Goal: Task Accomplishment & Management: Use online tool/utility

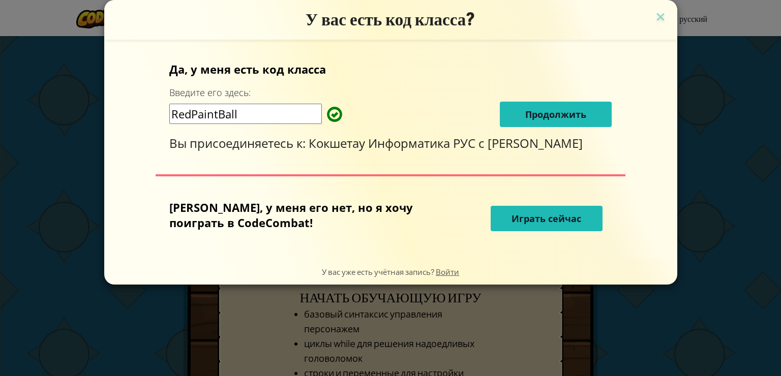
click at [512, 228] on button "Играть сейчас" at bounding box center [547, 218] width 112 height 25
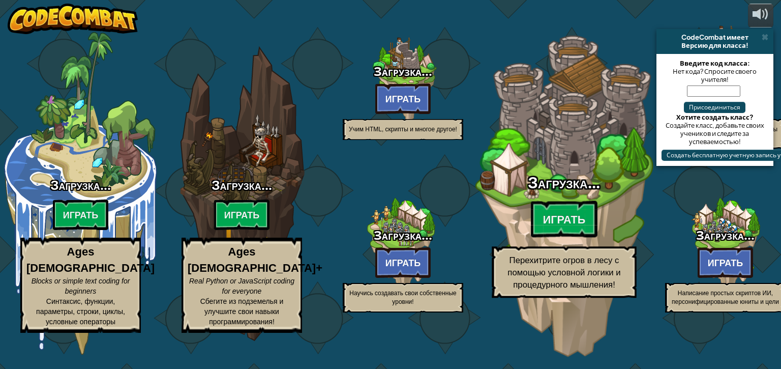
select select "ru"
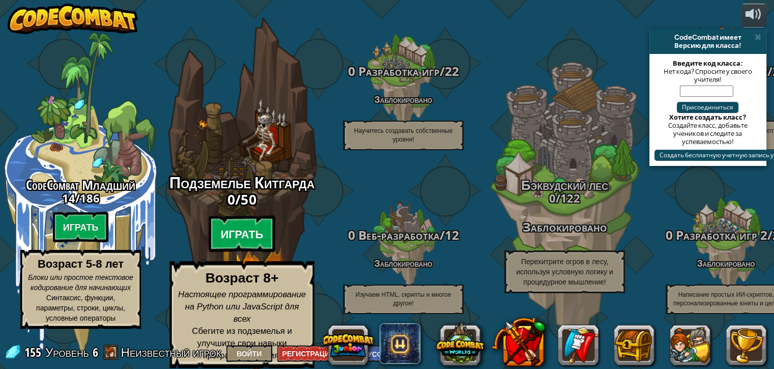
click at [247, 234] on btn "Играть" at bounding box center [242, 234] width 67 height 37
select select "ru"
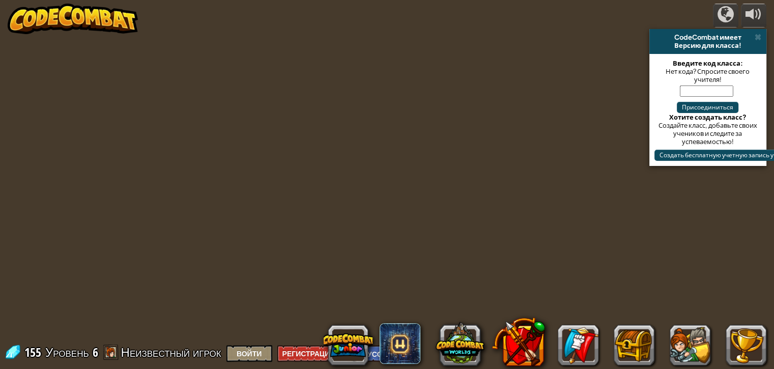
select select "ru"
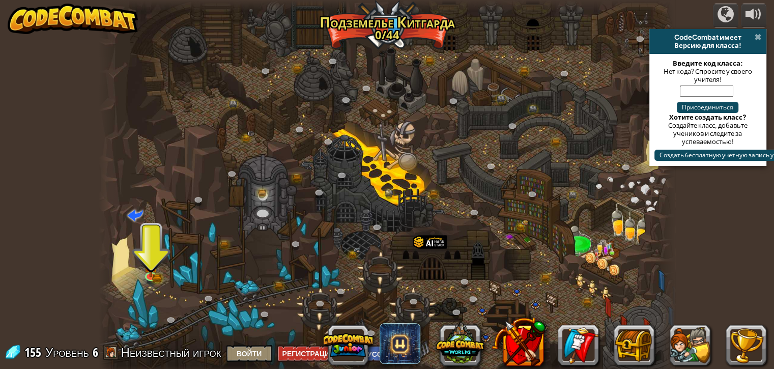
click at [757, 38] on span at bounding box center [757, 37] width 7 height 8
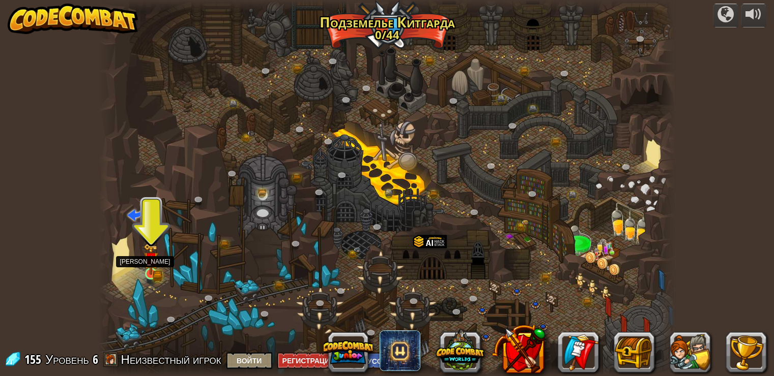
click at [150, 266] on img at bounding box center [150, 260] width 14 height 32
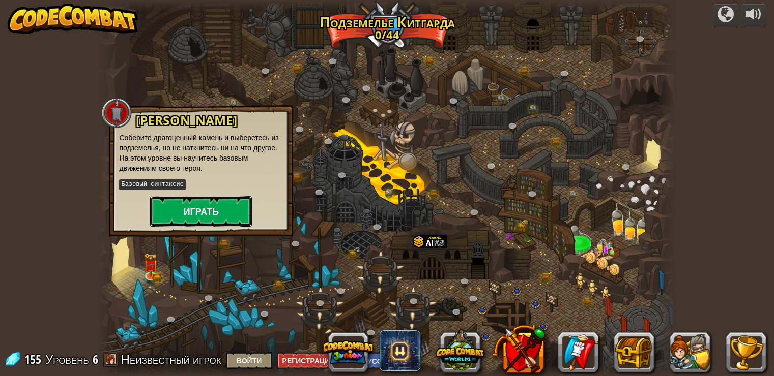
click at [213, 214] on button "Играть" at bounding box center [201, 211] width 102 height 31
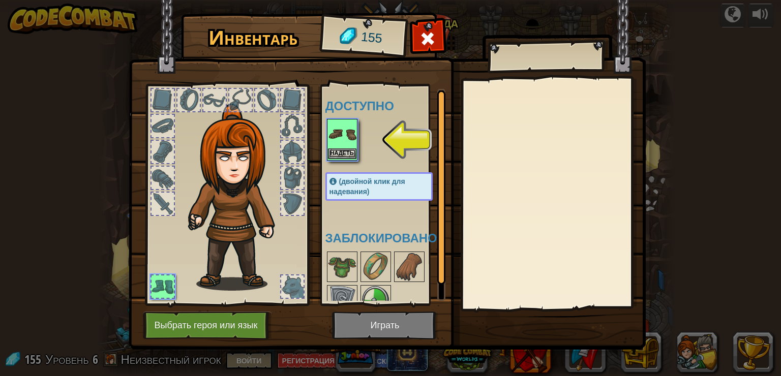
click at [350, 131] on img at bounding box center [342, 134] width 28 height 28
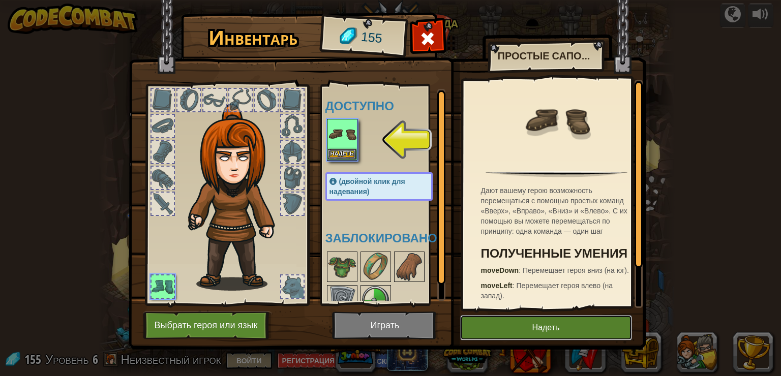
click at [513, 334] on button "Надеть" at bounding box center [546, 327] width 172 height 25
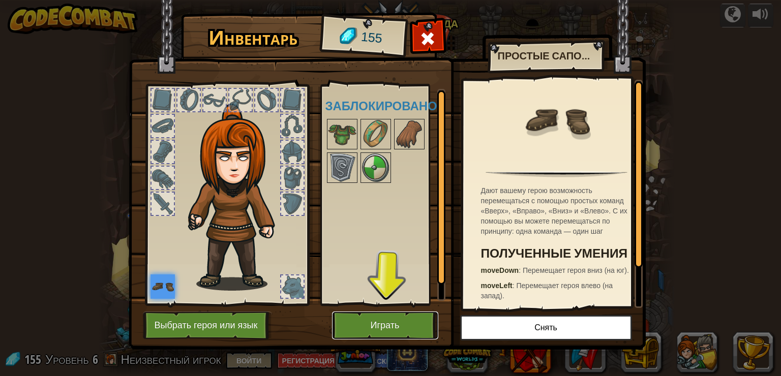
click at [374, 321] on button "Играть" at bounding box center [385, 326] width 106 height 28
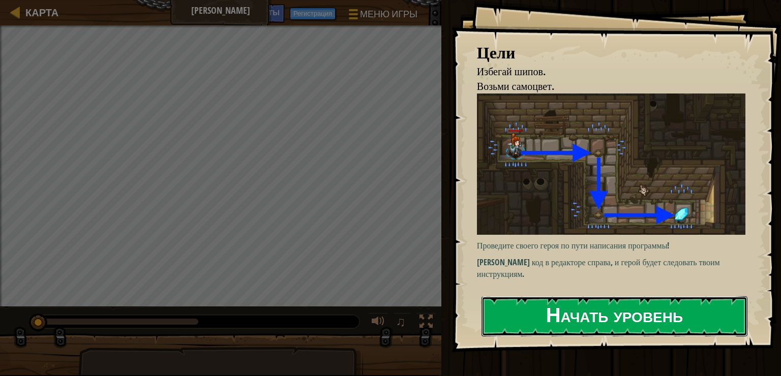
click at [621, 315] on button "Начать уровень" at bounding box center [615, 316] width 266 height 40
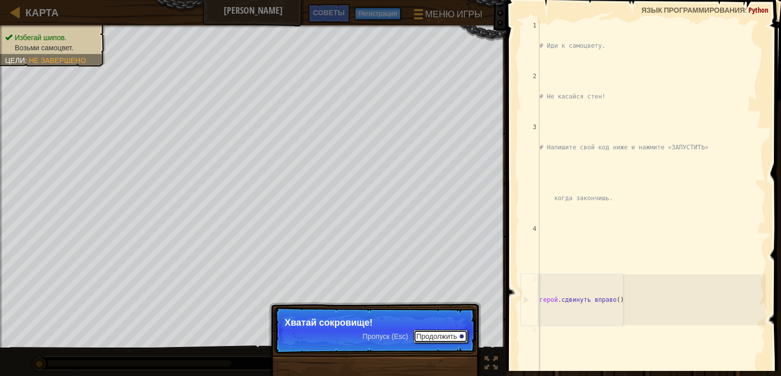
click at [452, 336] on button "Продолжить" at bounding box center [440, 336] width 54 height 13
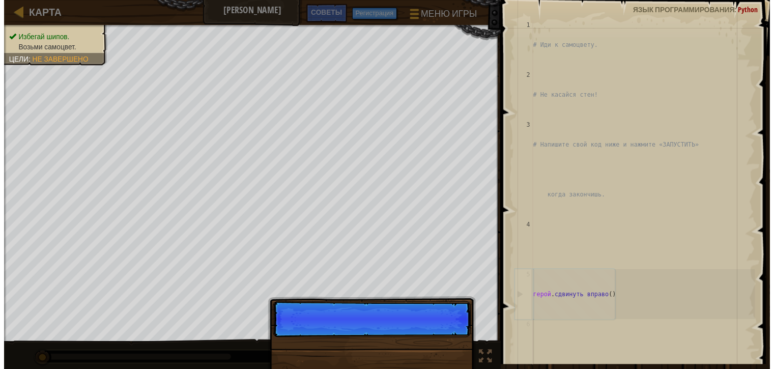
scroll to position [131, 0]
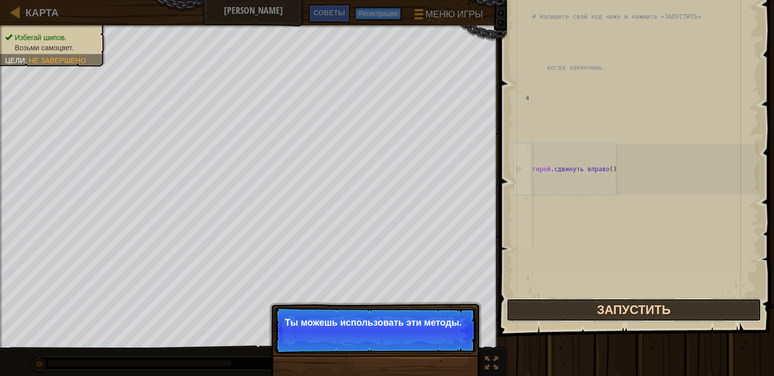
click at [618, 311] on button "Запустить" at bounding box center [633, 310] width 255 height 23
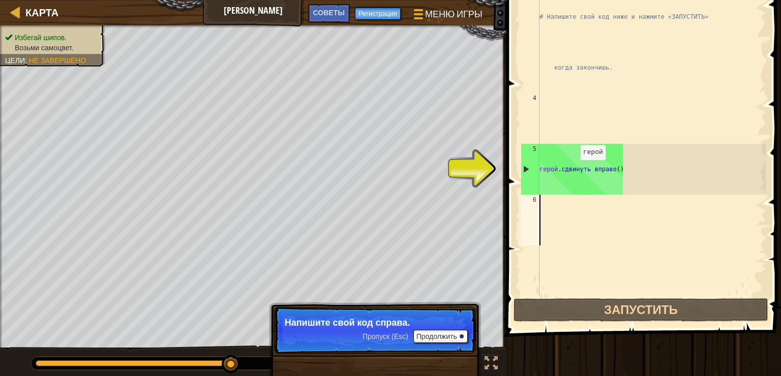
click at [574, 170] on div "# Иди к самоцвету. # Не касайся стен! # Напишите свой код ниже и нажмите «ЗАПУС…" at bounding box center [652, 144] width 228 height 509
click at [591, 170] on div "# Иди к самоцвету. # Не касайся стен! # Напишите свой код ниже и нажмите «ЗАПУС…" at bounding box center [652, 144] width 228 height 509
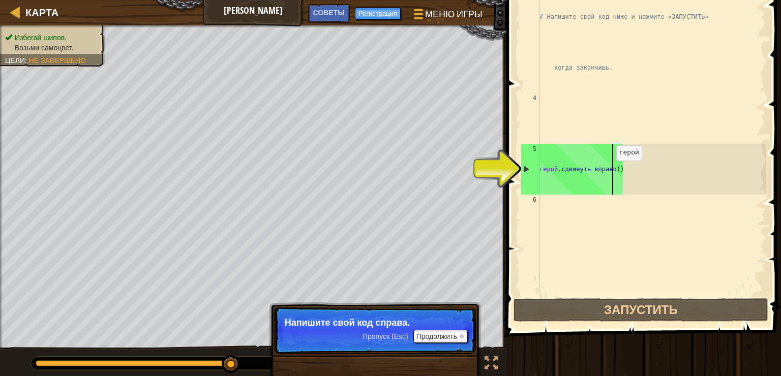
click at [610, 170] on div "# Иди к самоцвету. # Не касайся стен! # Напишите свой код ниже и нажмите «ЗАПУС…" at bounding box center [652, 144] width 228 height 509
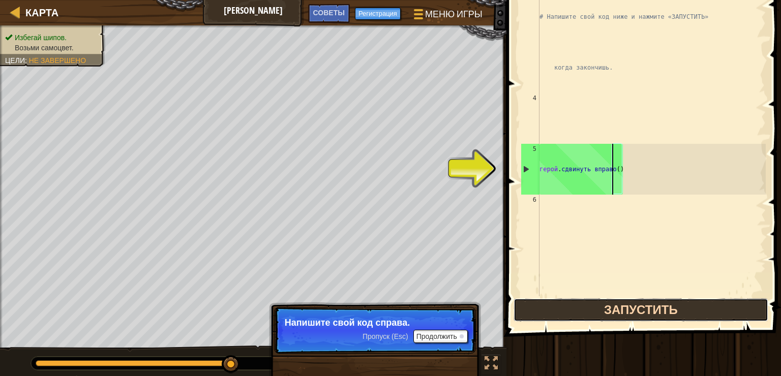
click at [622, 305] on button "Запустить" at bounding box center [641, 310] width 255 height 23
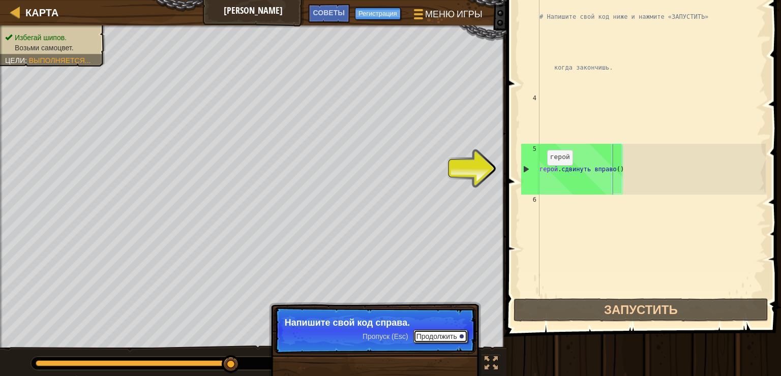
click at [455, 338] on button "Продолжить" at bounding box center [440, 336] width 54 height 13
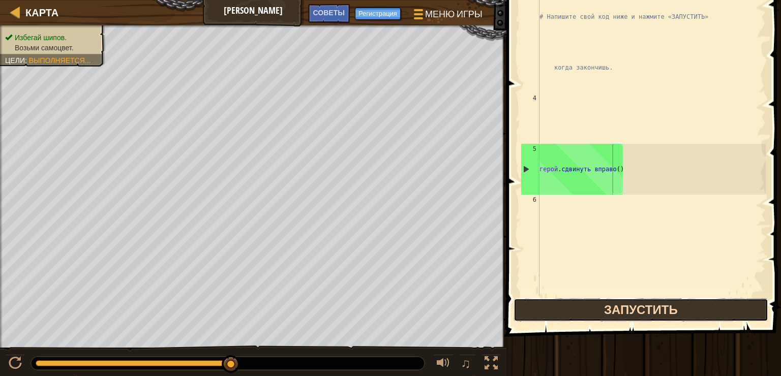
click at [645, 314] on button "Запустить" at bounding box center [641, 310] width 255 height 23
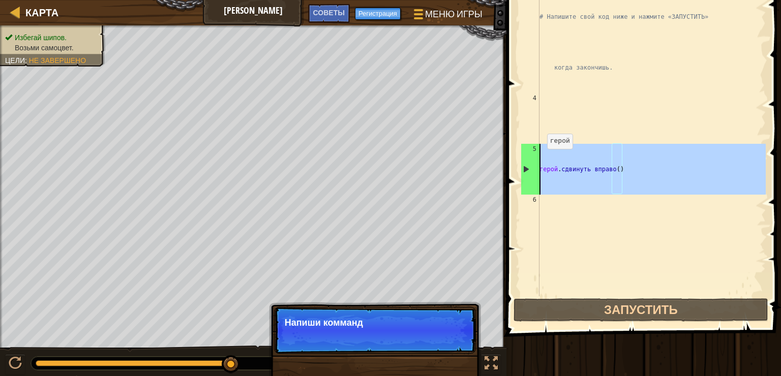
click at [537, 171] on div "5" at bounding box center [530, 169] width 18 height 51
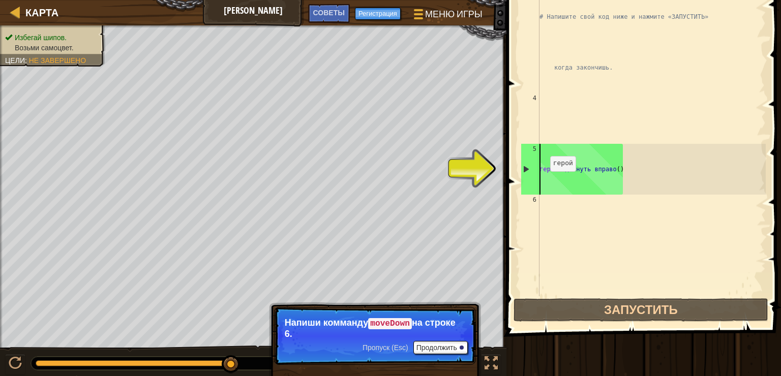
click at [535, 169] on div "5" at bounding box center [530, 169] width 18 height 51
click at [448, 345] on button "Продолжить" at bounding box center [440, 347] width 54 height 13
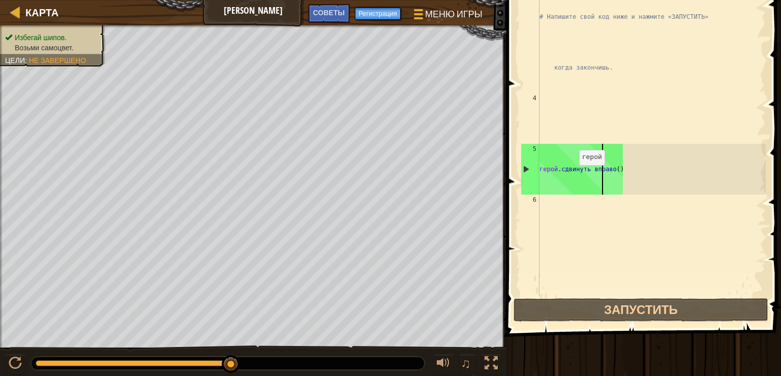
click at [571, 176] on div "# Иди к самоцвету. # Не касайся стен! # Напишите свой код ниже и нажмите «ЗАПУС…" at bounding box center [652, 144] width 228 height 509
click at [564, 158] on div "# Иди к самоцвету. # Не касайся стен! # Напишите свой код ниже и нажмите «ЗАПУС…" at bounding box center [652, 144] width 228 height 509
click at [522, 148] on div "5" at bounding box center [530, 169] width 18 height 51
click at [525, 167] on div "5" at bounding box center [530, 169] width 18 height 51
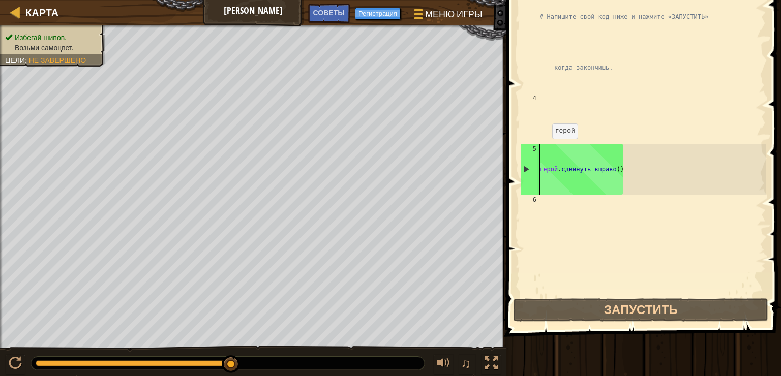
type textarea "hero.moveRight()"
click at [568, 110] on div "# Иди к самоцвету. # Не касайся стен! # Напишите свой код ниже и нажмите «ЗАПУС…" at bounding box center [652, 144] width 228 height 509
click at [549, 218] on div "# Иди к самоцвету. # Не касайся стен! # Напишите свой код ниже и нажмите «ЗАПУС…" at bounding box center [652, 144] width 228 height 509
click at [549, 217] on div "# Иди к самоцвету. # Не касайся стен! # Напишите свой код ниже и нажмите «ЗАПУС…" at bounding box center [652, 144] width 228 height 509
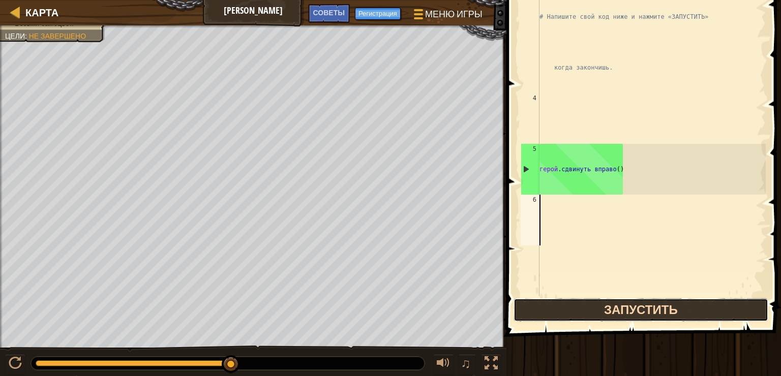
click at [618, 320] on button "Запустить" at bounding box center [641, 310] width 255 height 23
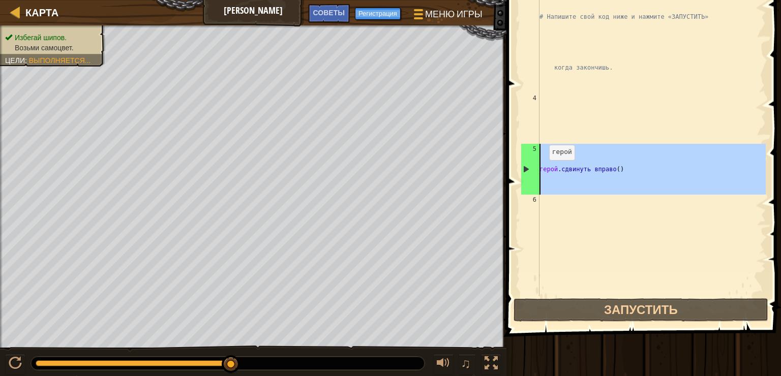
click at [525, 170] on div "5" at bounding box center [530, 169] width 18 height 51
drag, startPoint x: 535, startPoint y: 161, endPoint x: 539, endPoint y: 239, distance: 78.5
click at [540, 244] on div "hero.moveRight() 1 2 3 4 5 6 # Иди к самоцвету. # Не касайся стен! # Напишите с…" at bounding box center [642, 93] width 247 height 407
click at [528, 168] on div "5" at bounding box center [530, 169] width 18 height 51
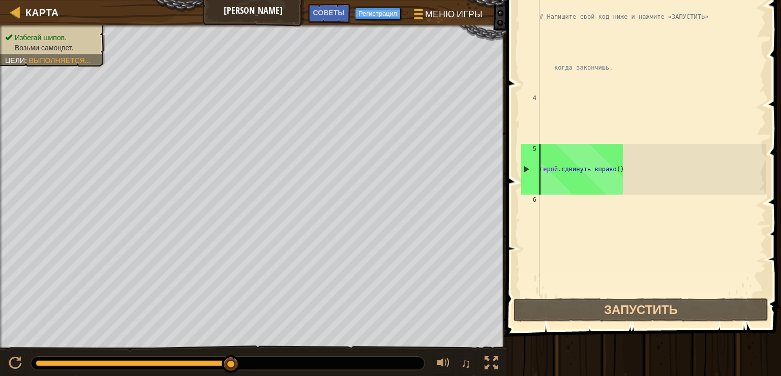
type textarea "hero.moveRight()"
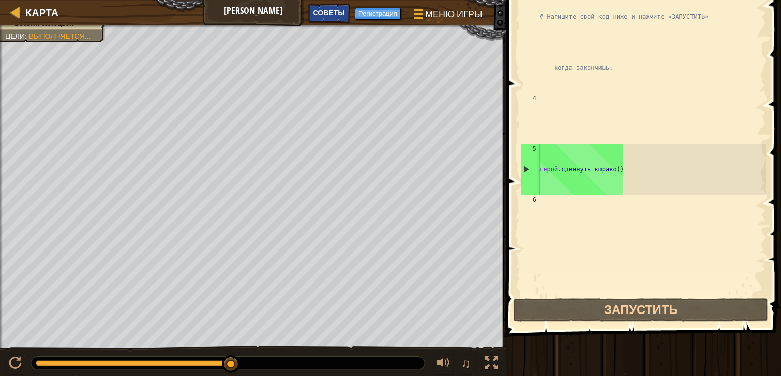
click at [346, 16] on div "Советы" at bounding box center [329, 13] width 42 height 19
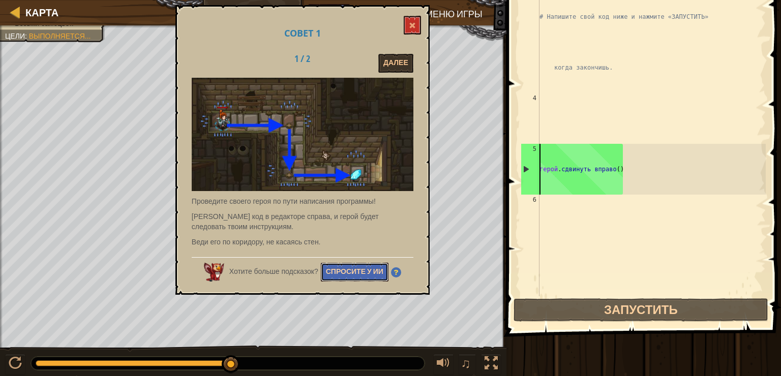
click at [360, 274] on button "Спросите у ИИ" at bounding box center [355, 272] width 68 height 19
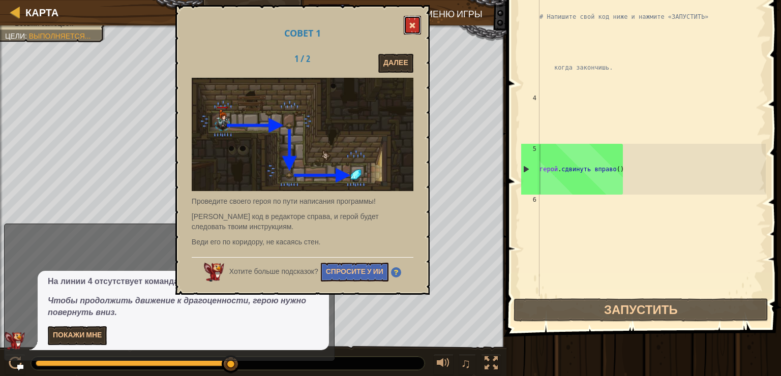
click at [410, 22] on span at bounding box center [412, 25] width 7 height 7
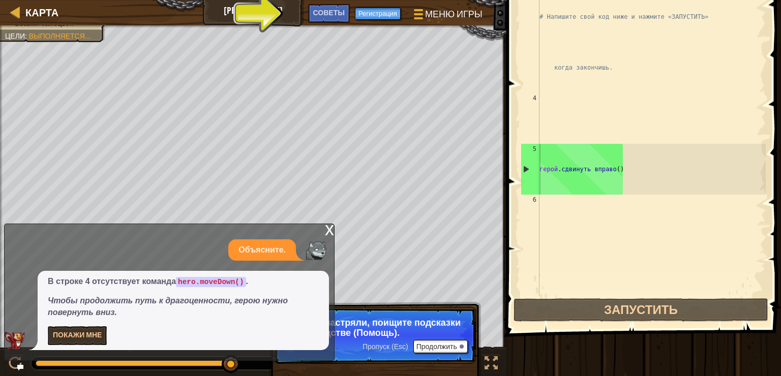
click at [558, 210] on div "# Иди к самоцвету. # Не касайся стен! # Напишите свой код ниже и нажмите «ЗАПУС…" at bounding box center [652, 144] width 228 height 509
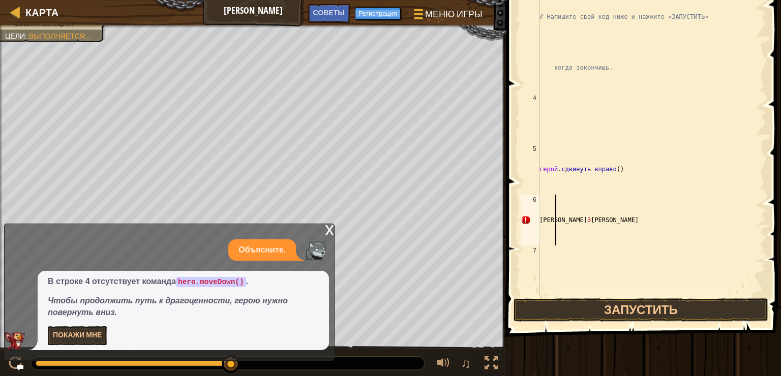
type textarea "[PERSON_NAME]"
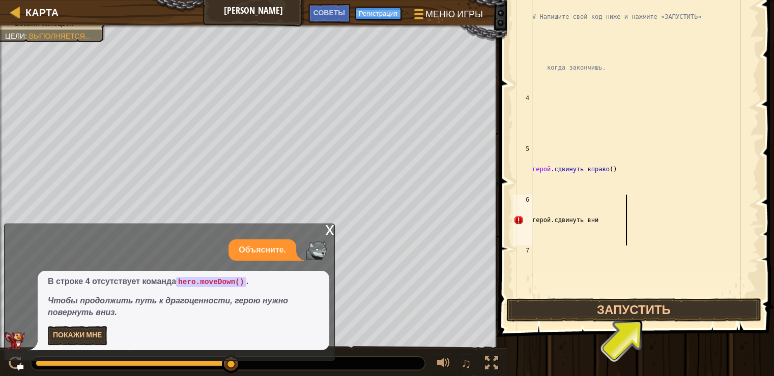
scroll to position [5, 4]
type textarea "герой.сдвинуть вниз()"
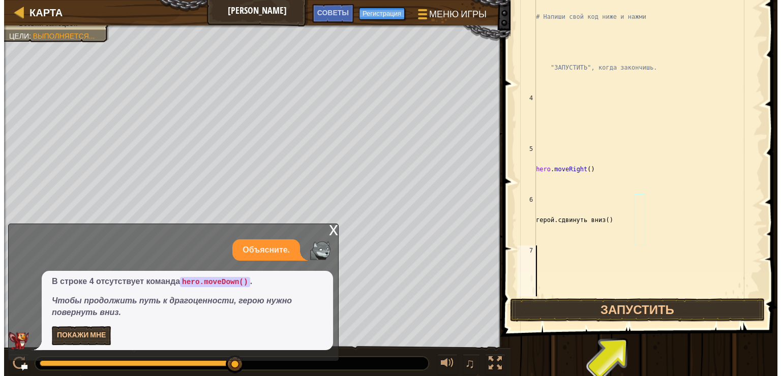
scroll to position [5, 0]
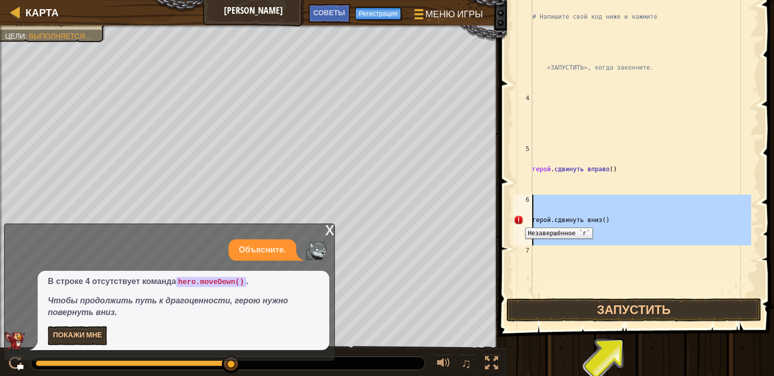
click at [517, 220] on div "6" at bounding box center [522, 220] width 19 height 51
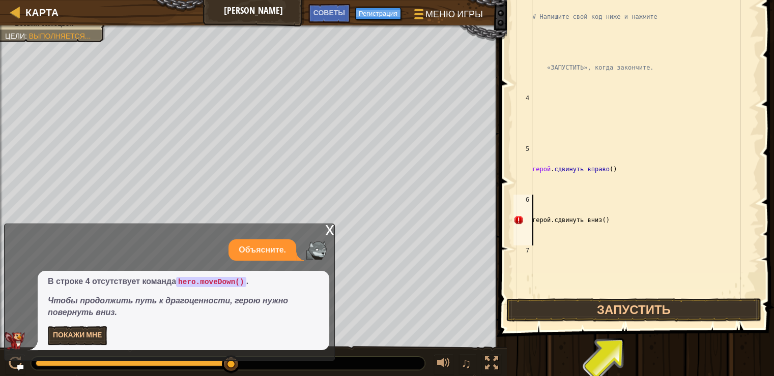
click at [605, 222] on div "# Иди к самоцвету. # Не касайся стен! # Напишите свой код ниже и нажмите «ЗАПУС…" at bounding box center [640, 144] width 221 height 509
click at [598, 220] on div "# Иди к самоцвету. # Не касайся стен! # Напишите свой код ниже и нажмите «ЗАПУС…" at bounding box center [640, 144] width 221 height 509
click at [639, 306] on button "Запустить" at bounding box center [633, 310] width 255 height 23
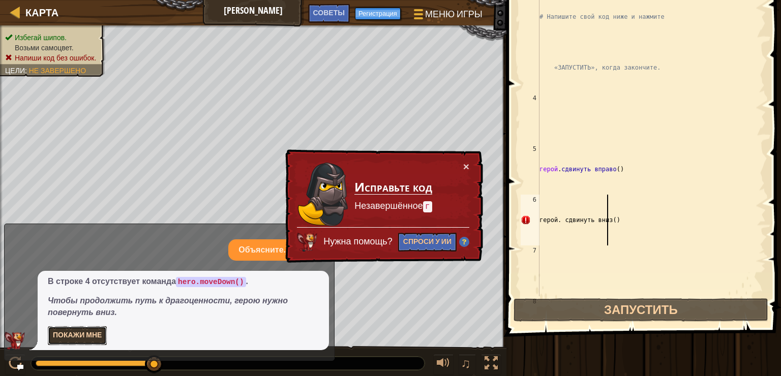
click at [78, 336] on button "Покажи мне" at bounding box center [77, 336] width 59 height 19
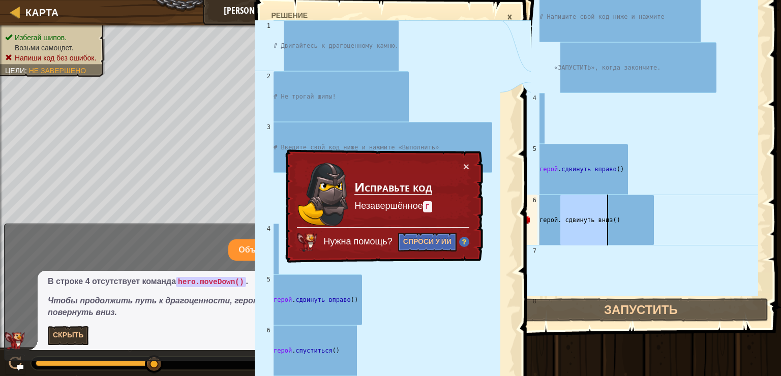
drag, startPoint x: 561, startPoint y: 220, endPoint x: 607, endPoint y: 221, distance: 45.3
click at [607, 221] on div "# Иди к самоцвету. # Не касайся стен! # Напишите свой код ниже и нажмите «ЗАПУС…" at bounding box center [648, 144] width 221 height 509
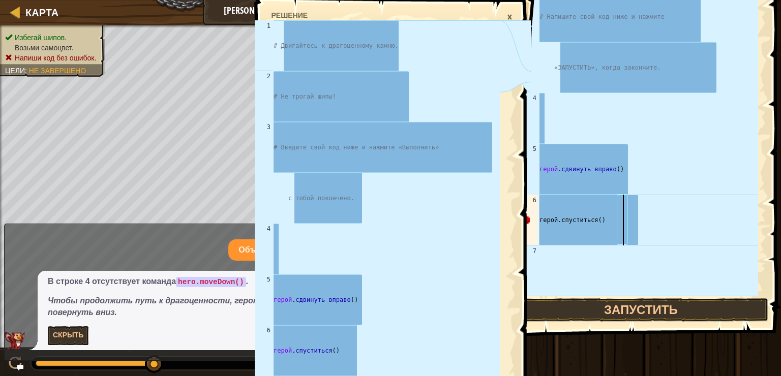
scroll to position [5, 4]
click at [626, 303] on button "Запустить" at bounding box center [641, 310] width 255 height 23
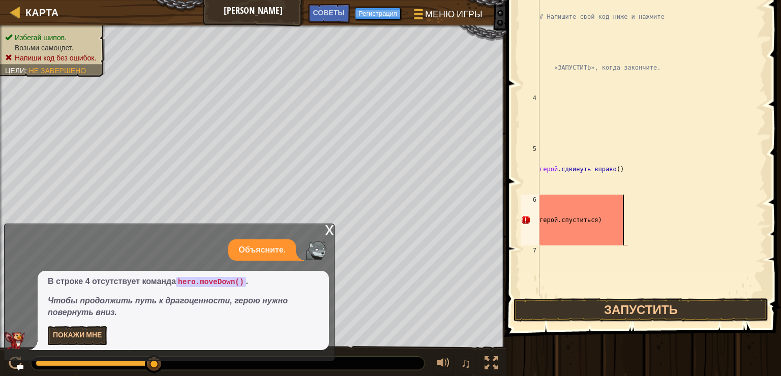
scroll to position [5, 4]
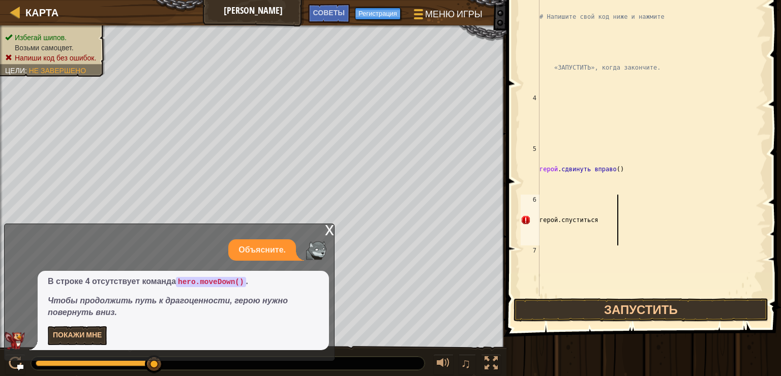
click at [616, 217] on div "# Иди к самоцвету. # Не касайся стен! # Напишите свой код ниже и нажмите «ЗАПУС…" at bounding box center [648, 144] width 221 height 509
drag, startPoint x: 597, startPoint y: 216, endPoint x: 662, endPoint y: 222, distance: 65.4
click at [662, 222] on div "# Иди к самоцвету. # Не касайся стен! # Напишите свой код ниже и нажмите «ЗАПУС…" at bounding box center [648, 144] width 221 height 509
drag, startPoint x: 581, startPoint y: 220, endPoint x: 635, endPoint y: 220, distance: 53.9
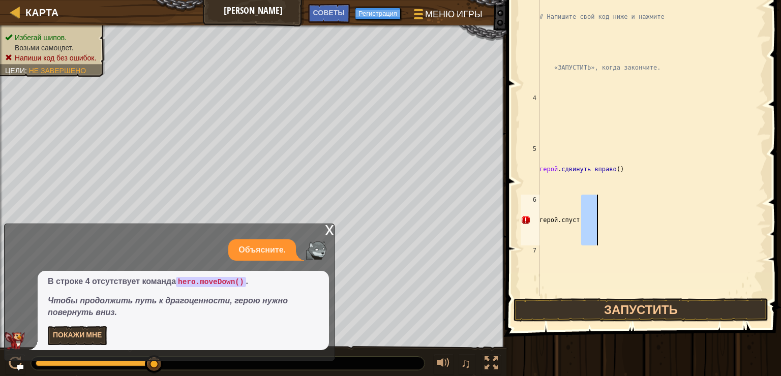
click at [635, 220] on div "# Иди к самоцвету. # Не касайся стен! # Напишите свой код ниже и нажмите «ЗАПУС…" at bounding box center [648, 144] width 221 height 509
type textarea "г"
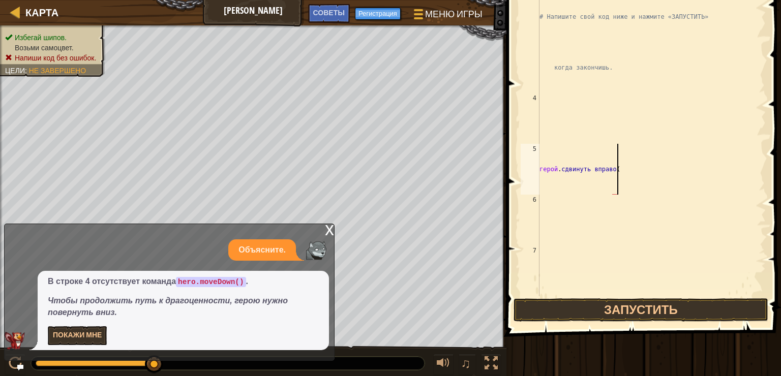
drag, startPoint x: 626, startPoint y: 219, endPoint x: 526, endPoint y: 212, distance: 100.0
click at [526, 212] on div "hero.moveRight( 1 2 3 4 5 6 7 # Иди к самоцвету. # Не касайся стен! # Напишите …" at bounding box center [642, 93] width 247 height 407
type textarea "hero.moveRig"
